Goal: Task Accomplishment & Management: Use online tool/utility

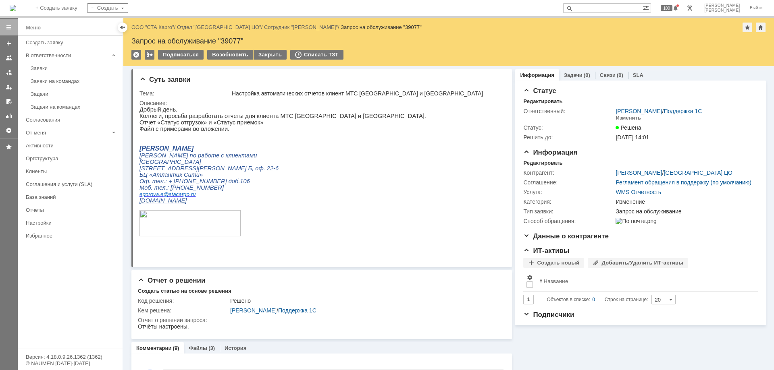
click at [0, 197] on div at bounding box center [9, 194] width 18 height 353
click at [42, 67] on div "Заявки" at bounding box center [74, 68] width 87 height 6
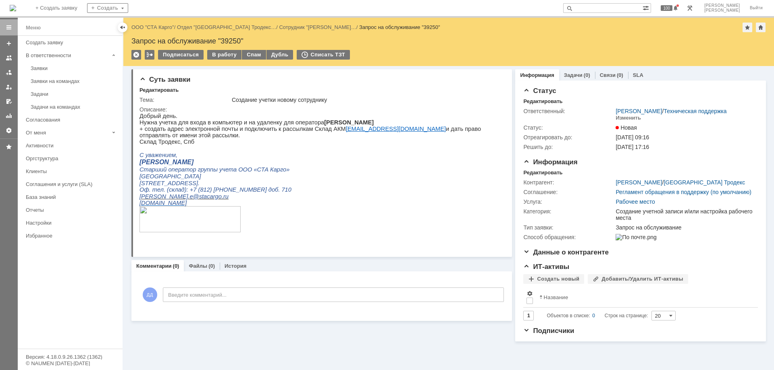
click at [209, 342] on div "Суть заявки Редактировать Тема: Создание учетки новому сотруднику Описание: Ком…" at bounding box center [321, 204] width 380 height 276
click at [220, 55] on div "В работу" at bounding box center [224, 55] width 34 height 10
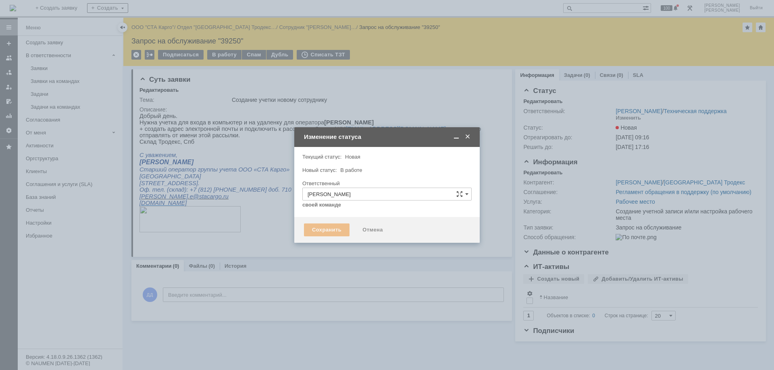
type input "Создание учетной записи и/или настройка рабочего места"
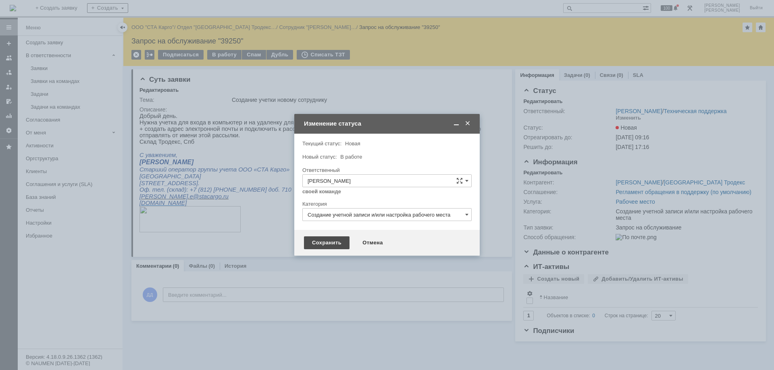
click at [331, 246] on div "Сохранить" at bounding box center [327, 243] width 46 height 13
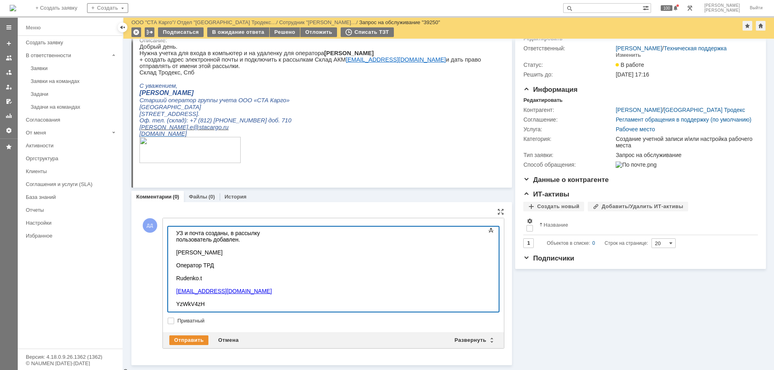
scroll to position [33, 0]
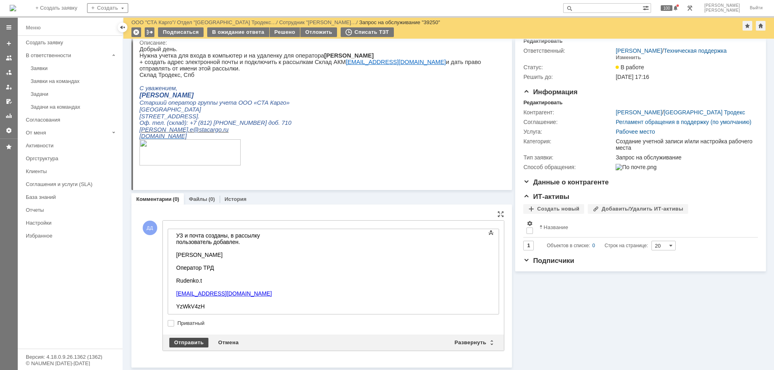
click at [185, 341] on div "Отправить" at bounding box center [188, 343] width 39 height 10
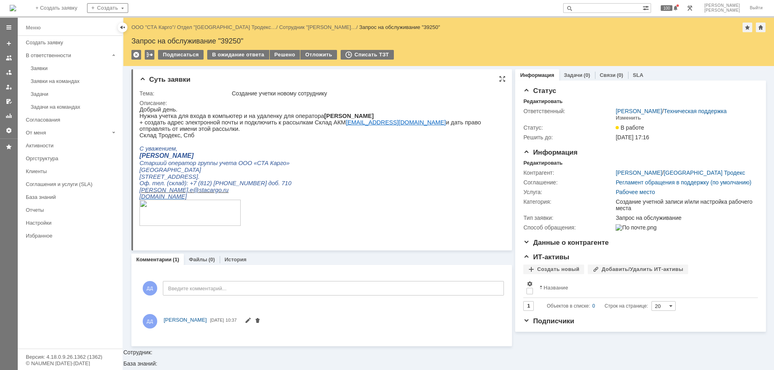
scroll to position [0, 0]
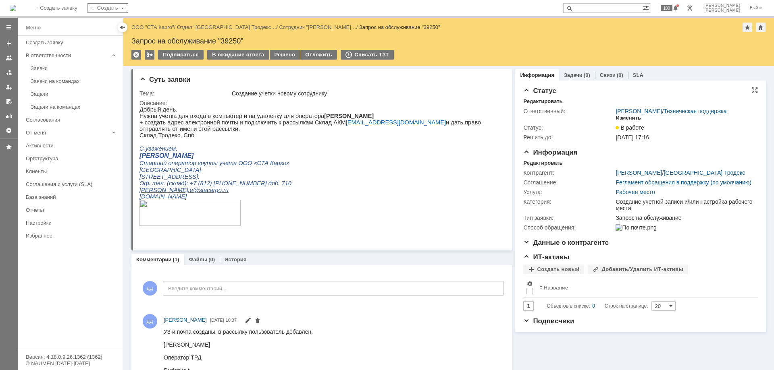
click at [629, 117] on div "Изменить" at bounding box center [627, 118] width 25 height 6
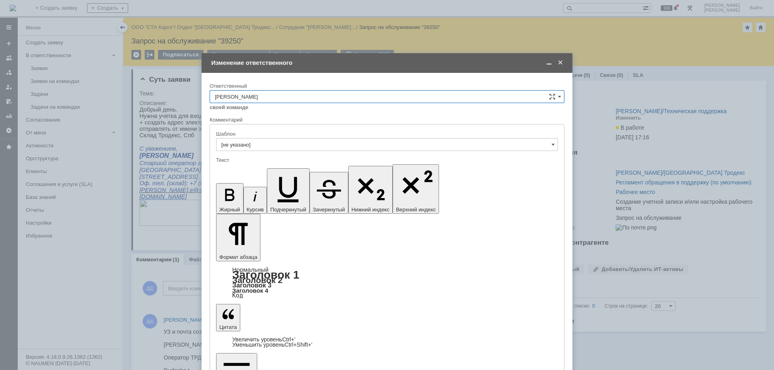
click at [250, 93] on input "[PERSON_NAME]" at bounding box center [387, 96] width 355 height 13
click at [254, 126] on span "Поддержка 1С" at bounding box center [387, 124] width 344 height 6
type input "Поддержка 1С"
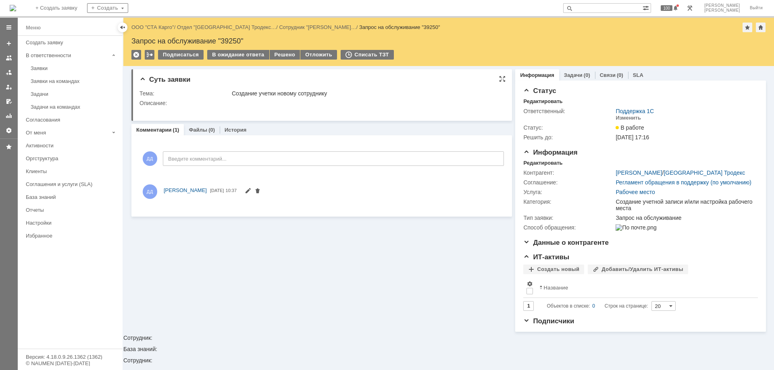
scroll to position [0, 0]
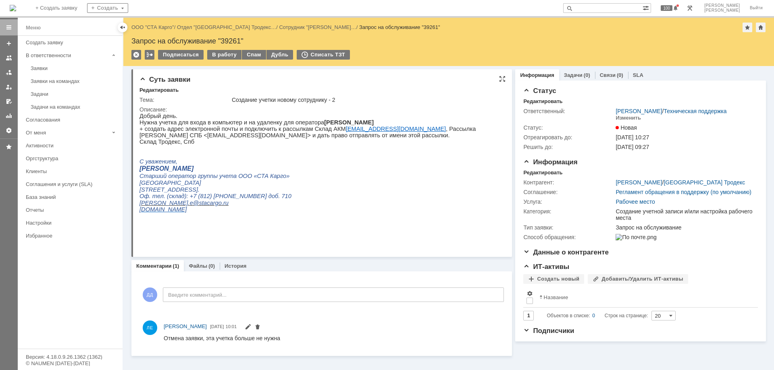
click at [308, 123] on span "Нужна учетка для входа в компьютер и на удаленку для оператора Нестерук Максим …" at bounding box center [256, 122] width 234 height 6
click at [229, 56] on div "В работу" at bounding box center [224, 55] width 34 height 10
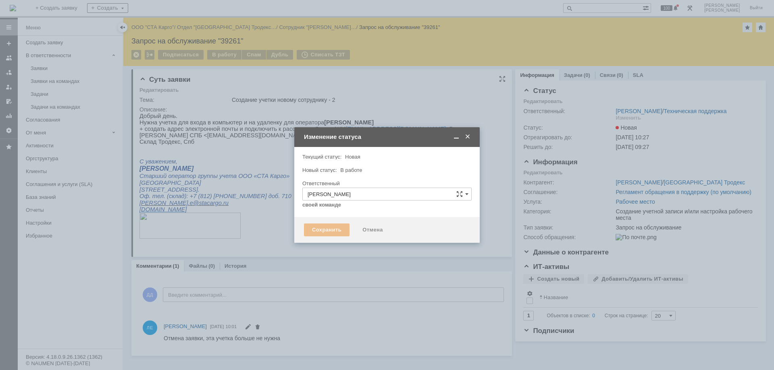
type input "Создание учетной записи и/или настройка рабочего места"
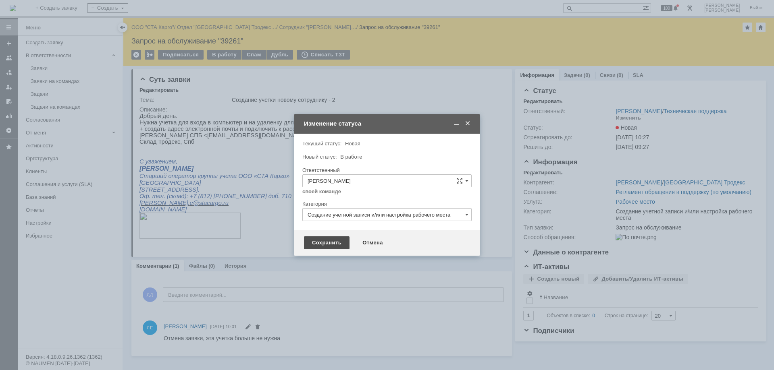
click at [328, 243] on div "Сохранить" at bounding box center [327, 243] width 46 height 13
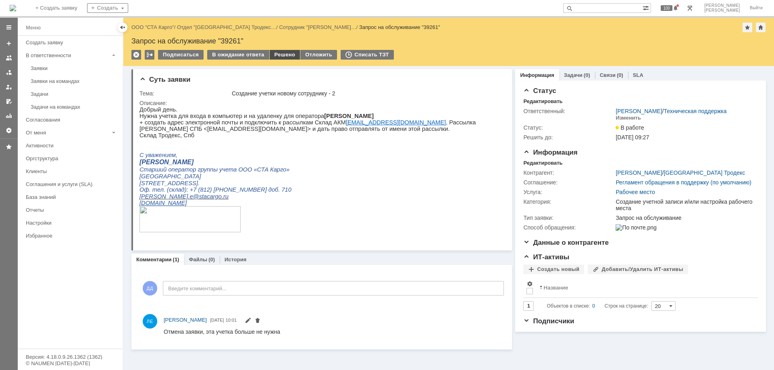
click at [280, 54] on div "Решено" at bounding box center [285, 55] width 31 height 10
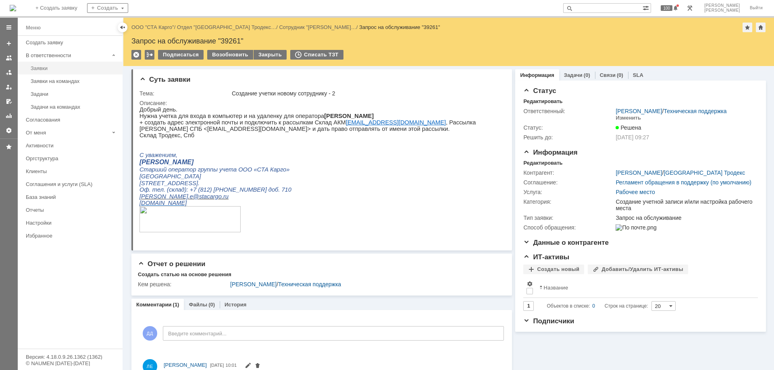
click at [43, 67] on div "Заявки" at bounding box center [74, 68] width 87 height 6
